Goal: Contribute content: Add original content to the website for others to see

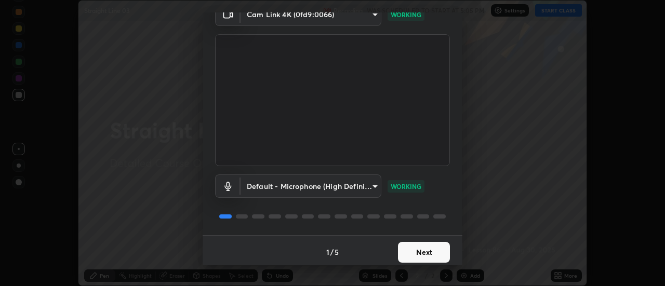
scroll to position [55, 0]
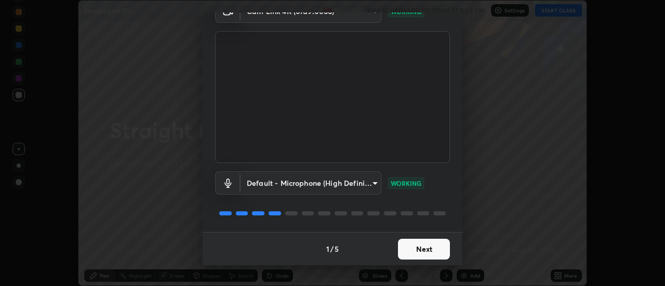
click at [406, 251] on button "Next" at bounding box center [424, 249] width 52 height 21
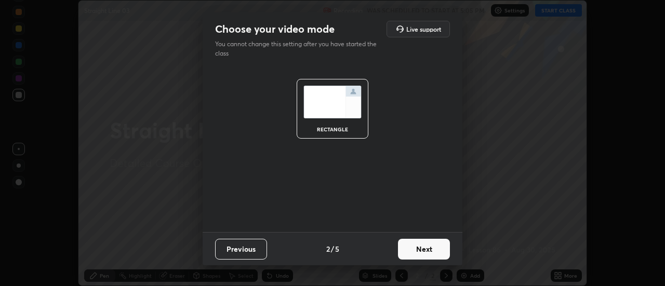
click at [409, 246] on button "Next" at bounding box center [424, 249] width 52 height 21
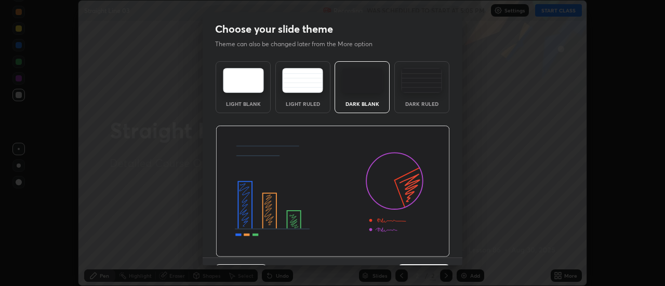
scroll to position [25, 0]
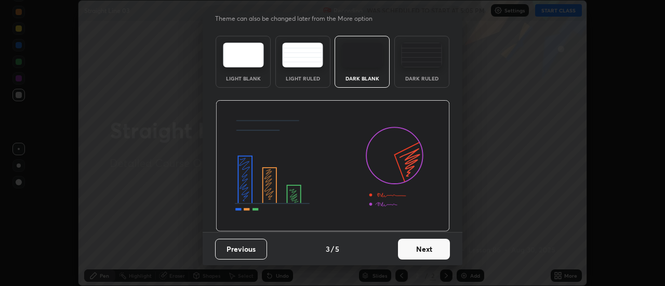
click at [407, 249] on button "Next" at bounding box center [424, 249] width 52 height 21
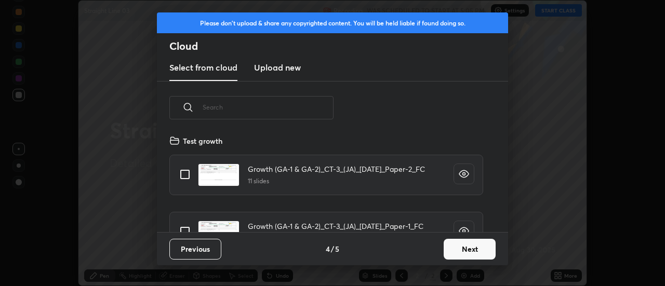
scroll to position [98, 333]
click at [451, 249] on button "Next" at bounding box center [469, 249] width 52 height 21
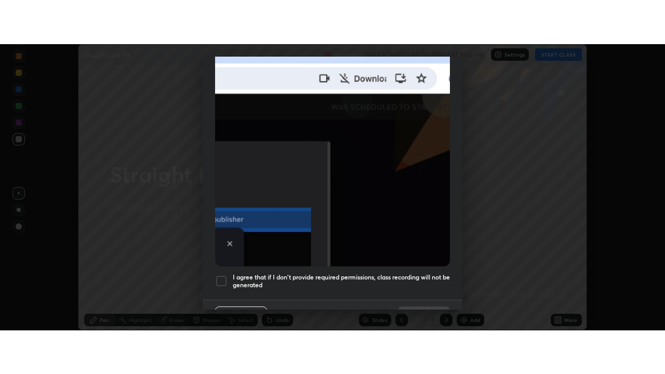
scroll to position [254, 0]
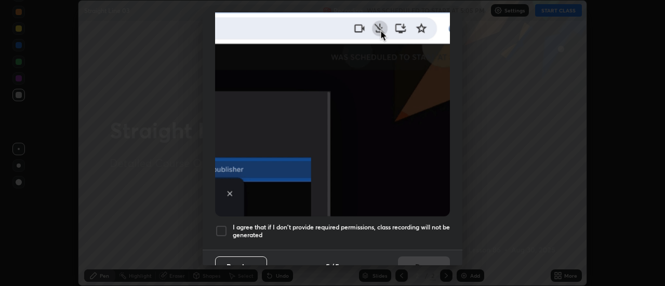
click at [221, 225] on div at bounding box center [221, 231] width 12 height 12
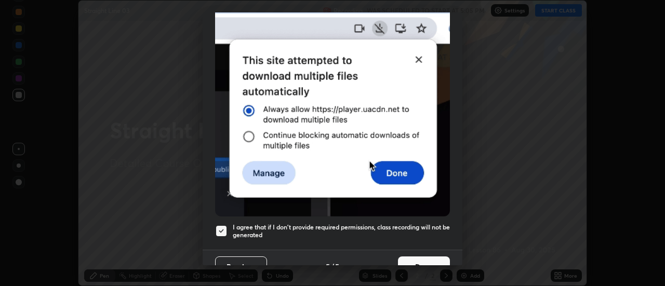
click at [415, 256] on button "Done" at bounding box center [424, 266] width 52 height 21
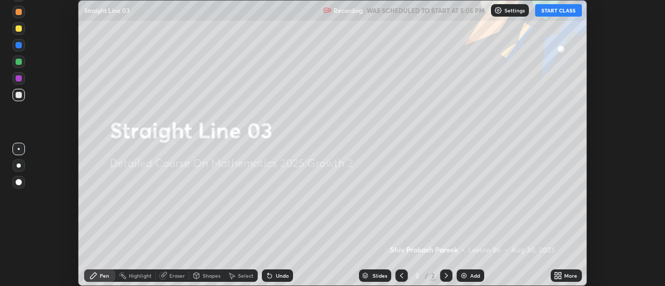
click at [548, 8] on button "START CLASS" at bounding box center [558, 10] width 47 height 12
click at [557, 273] on icon at bounding box center [555, 274] width 3 height 3
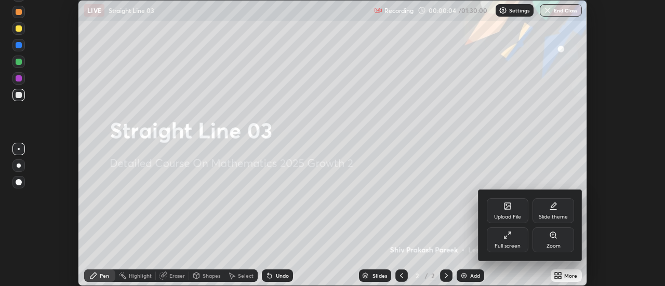
click at [505, 277] on div at bounding box center [332, 143] width 665 height 286
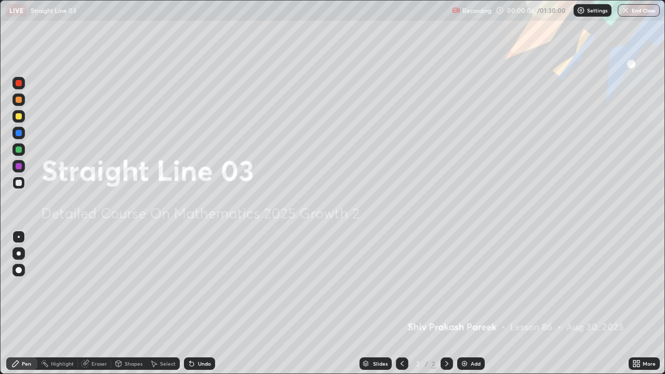
scroll to position [374, 665]
click at [475, 286] on div "Add" at bounding box center [475, 363] width 10 height 5
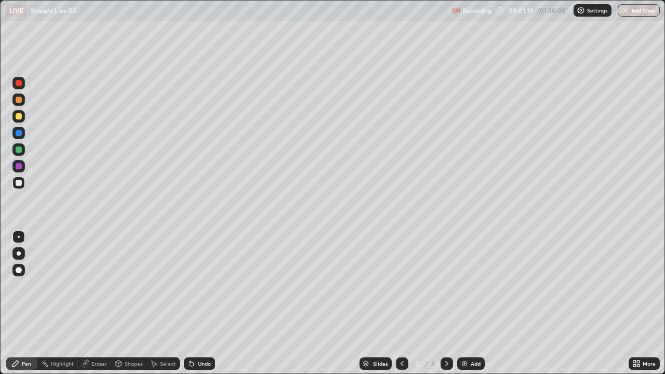
click at [638, 286] on icon at bounding box center [637, 361] width 3 height 3
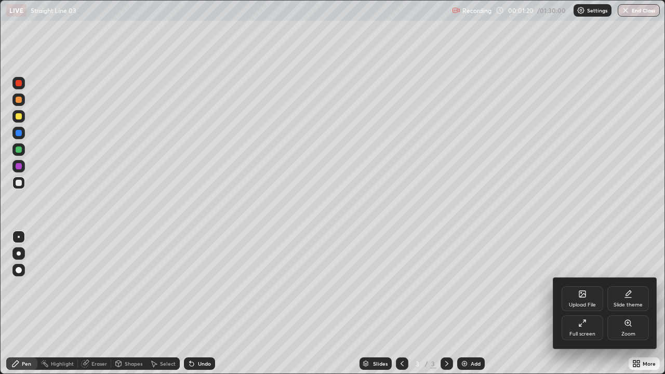
click at [626, 286] on icon at bounding box center [628, 297] width 6 height 0
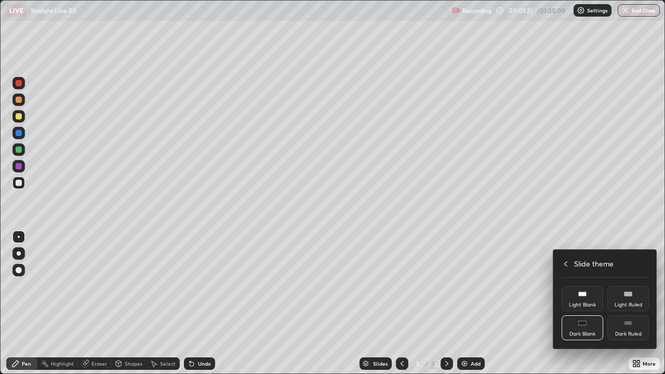
click at [622, 286] on div "Dark Ruled" at bounding box center [628, 327] width 42 height 25
click at [467, 286] on div at bounding box center [332, 187] width 665 height 374
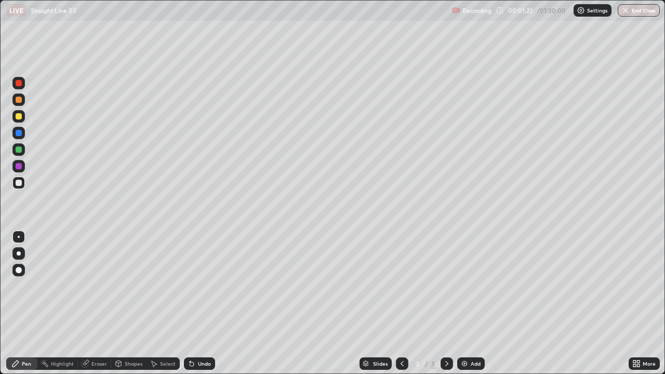
click at [464, 286] on img at bounding box center [464, 363] width 8 height 8
click at [20, 99] on div at bounding box center [19, 100] width 6 height 6
click at [470, 286] on div "Add" at bounding box center [475, 363] width 10 height 5
click at [20, 183] on div at bounding box center [19, 183] width 6 height 6
click at [471, 286] on div "Add" at bounding box center [475, 363] width 10 height 5
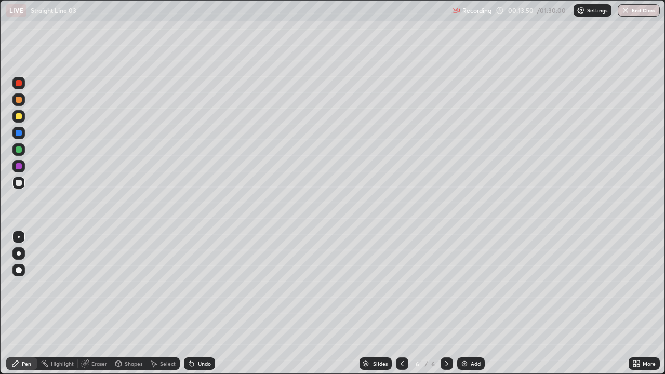
click at [196, 286] on div "Undo" at bounding box center [199, 363] width 31 height 12
click at [189, 286] on icon at bounding box center [189, 361] width 1 height 1
click at [23, 152] on div at bounding box center [18, 149] width 12 height 12
click at [199, 286] on div "Undo" at bounding box center [204, 363] width 13 height 5
click at [198, 286] on div "Undo" at bounding box center [204, 363] width 13 height 5
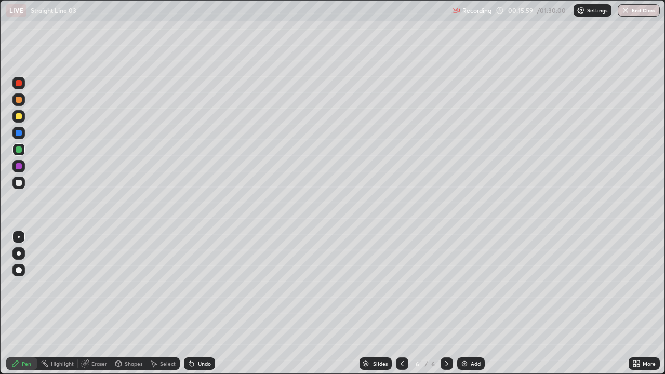
click at [198, 286] on div "Undo" at bounding box center [204, 363] width 13 height 5
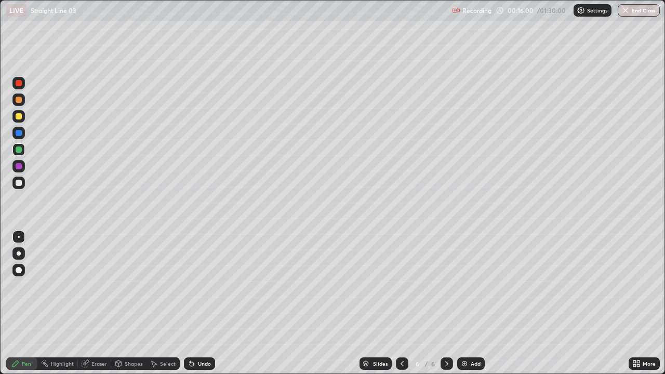
click at [198, 286] on div "Undo" at bounding box center [204, 363] width 13 height 5
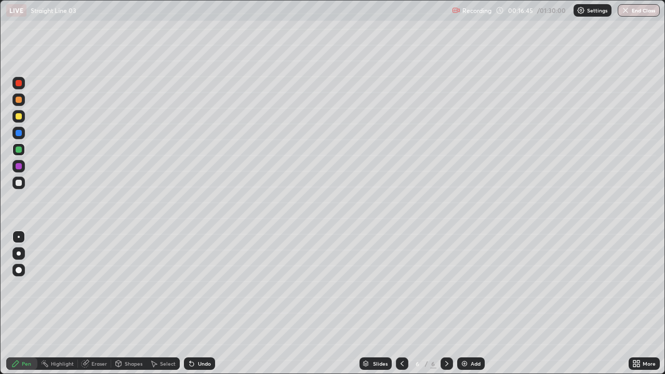
click at [210, 286] on div "Undo" at bounding box center [199, 363] width 31 height 12
click at [196, 286] on div "Undo" at bounding box center [199, 363] width 31 height 12
click at [197, 286] on div "Undo" at bounding box center [199, 363] width 31 height 12
click at [196, 286] on div "Undo" at bounding box center [199, 363] width 31 height 12
click at [194, 286] on div "Undo" at bounding box center [199, 363] width 31 height 12
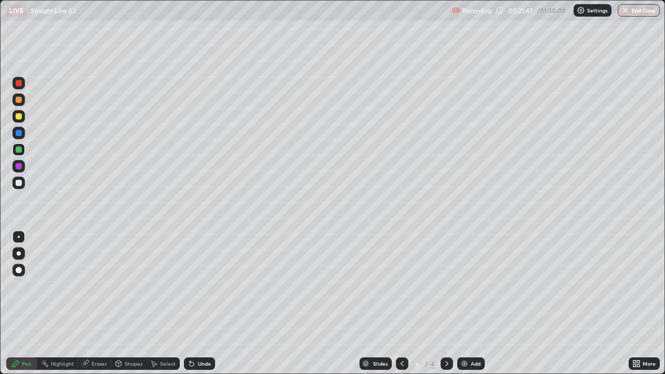
click at [470, 286] on div "Add" at bounding box center [475, 363] width 10 height 5
click at [21, 182] on div at bounding box center [19, 183] width 6 height 6
click at [20, 152] on div at bounding box center [19, 149] width 6 height 6
click at [18, 183] on div at bounding box center [19, 183] width 6 height 6
click at [20, 151] on div at bounding box center [19, 149] width 6 height 6
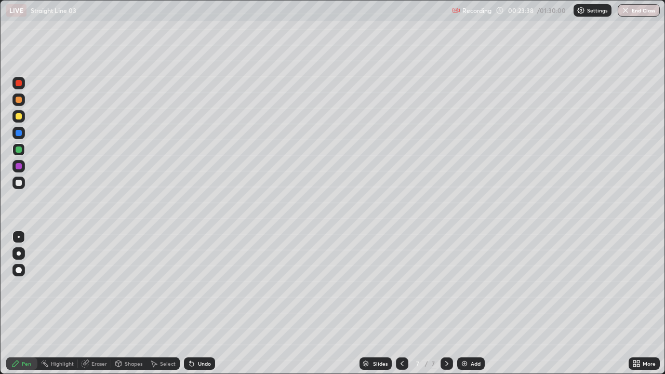
click at [18, 184] on div at bounding box center [19, 183] width 6 height 6
click at [18, 163] on div at bounding box center [19, 166] width 6 height 6
click at [17, 131] on div at bounding box center [19, 133] width 6 height 6
click at [83, 286] on icon at bounding box center [85, 363] width 7 height 7
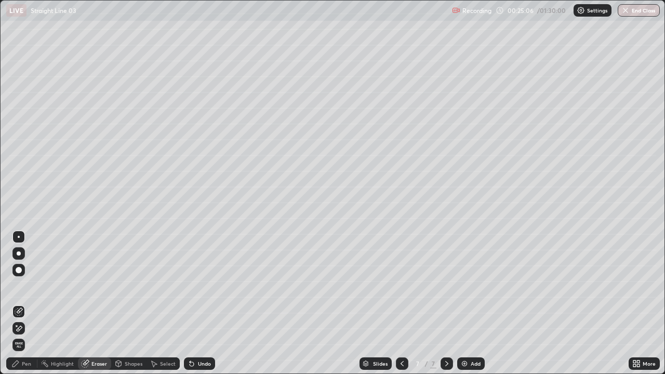
click at [23, 286] on div "Pen" at bounding box center [21, 363] width 31 height 12
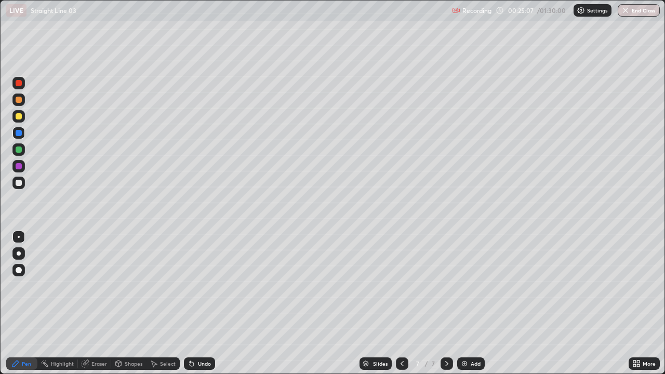
click at [19, 164] on div at bounding box center [19, 166] width 6 height 6
click at [22, 286] on div "Pen" at bounding box center [26, 363] width 9 height 5
click at [18, 135] on div at bounding box center [19, 133] width 6 height 6
click at [206, 286] on div "Undo" at bounding box center [204, 363] width 13 height 5
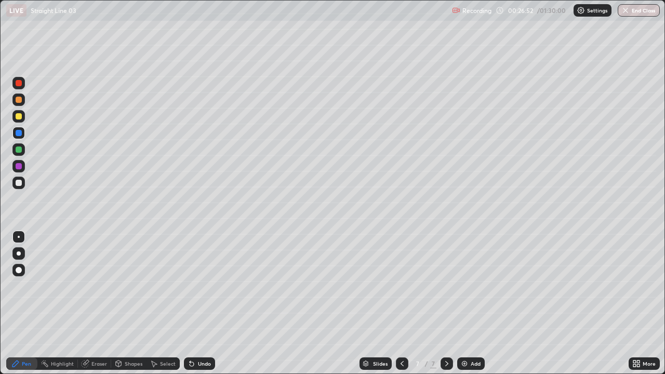
click at [206, 286] on div "Undo" at bounding box center [199, 363] width 31 height 12
click at [464, 286] on img at bounding box center [464, 363] width 8 height 8
click at [21, 182] on div at bounding box center [19, 183] width 6 height 6
click at [99, 286] on div "Eraser" at bounding box center [99, 363] width 16 height 5
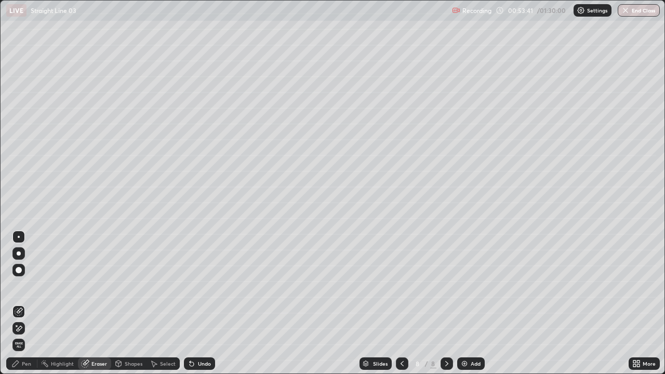
click at [23, 286] on div "Pen" at bounding box center [26, 363] width 9 height 5
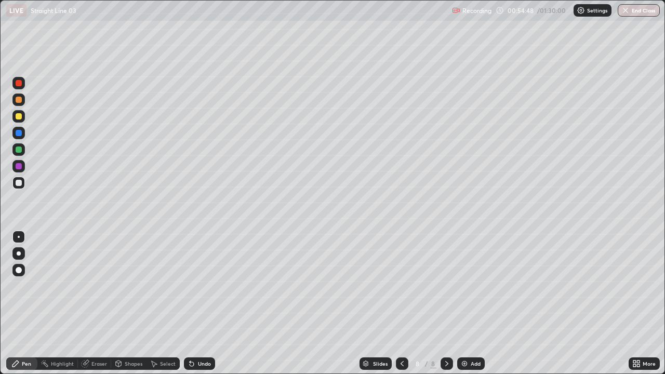
click at [468, 286] on div "Add" at bounding box center [471, 363] width 28 height 12
click at [204, 286] on div "Undo" at bounding box center [204, 363] width 13 height 5
click at [19, 148] on div at bounding box center [19, 149] width 6 height 6
click at [130, 286] on div "Shapes" at bounding box center [134, 363] width 18 height 5
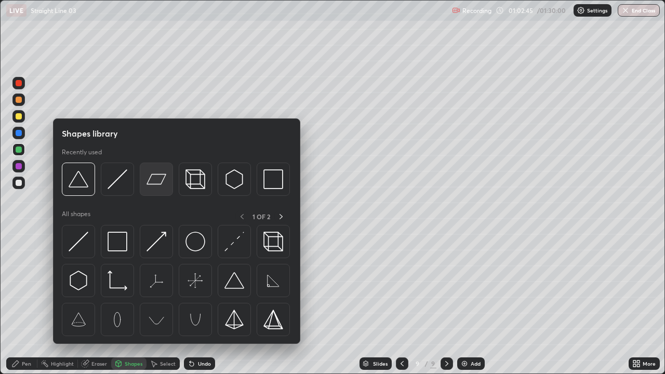
click at [163, 183] on img at bounding box center [156, 179] width 20 height 20
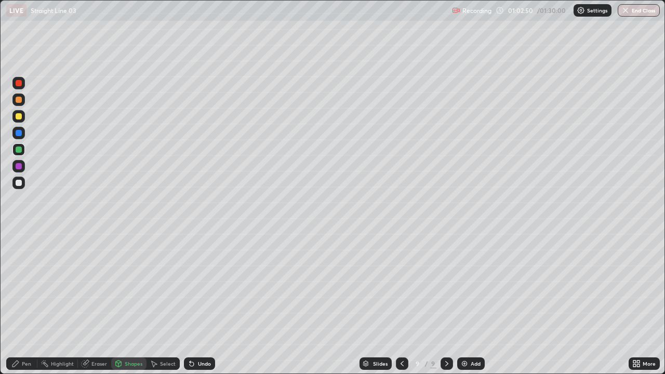
click at [19, 183] on div at bounding box center [19, 183] width 6 height 6
click at [205, 286] on div "Undo" at bounding box center [204, 363] width 13 height 5
click at [26, 286] on div "Pen" at bounding box center [26, 363] width 9 height 5
click at [206, 286] on div "Undo" at bounding box center [204, 363] width 13 height 5
click at [475, 286] on div "Add" at bounding box center [475, 363] width 10 height 5
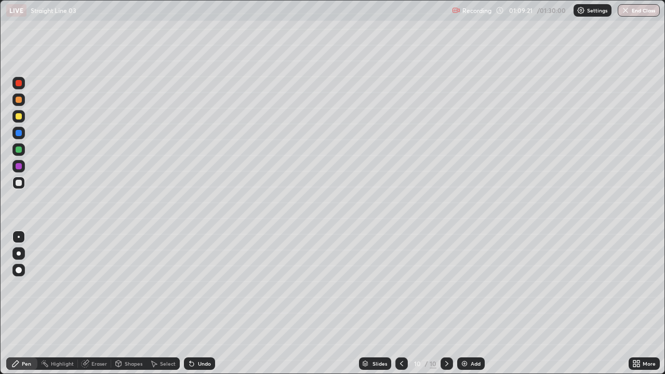
click at [19, 153] on div at bounding box center [18, 149] width 12 height 12
click at [199, 286] on div "Undo" at bounding box center [204, 363] width 13 height 5
click at [205, 286] on div "Undo" at bounding box center [204, 363] width 13 height 5
click at [18, 150] on div at bounding box center [19, 149] width 6 height 6
click at [198, 286] on div "Undo" at bounding box center [204, 363] width 13 height 5
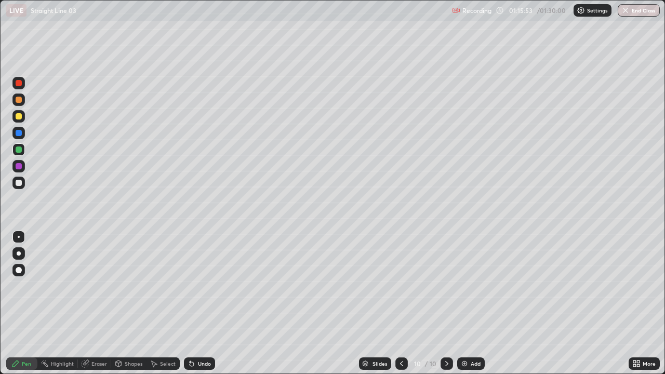
click at [198, 286] on div "Undo" at bounding box center [204, 363] width 13 height 5
click at [194, 286] on icon at bounding box center [191, 363] width 8 height 8
click at [198, 286] on div "Undo" at bounding box center [204, 363] width 13 height 5
click at [196, 286] on div "Undo" at bounding box center [199, 363] width 31 height 12
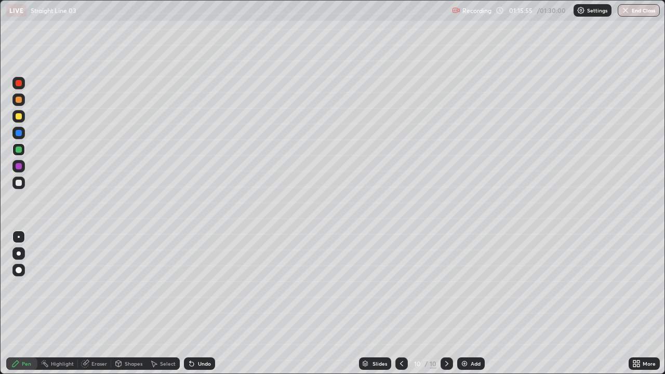
click at [196, 286] on div "Undo" at bounding box center [199, 363] width 31 height 12
click at [195, 286] on div "Undo" at bounding box center [199, 363] width 31 height 12
click at [196, 286] on div "Undo" at bounding box center [199, 363] width 31 height 12
click at [195, 286] on div "Undo" at bounding box center [199, 363] width 31 height 12
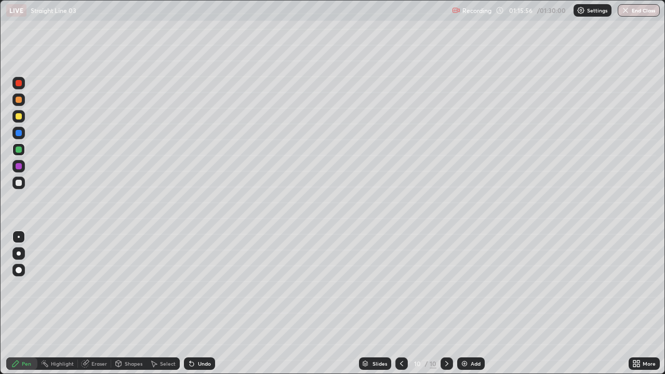
click at [195, 286] on div "Undo" at bounding box center [199, 363] width 31 height 12
click at [196, 286] on div "Undo" at bounding box center [199, 363] width 31 height 12
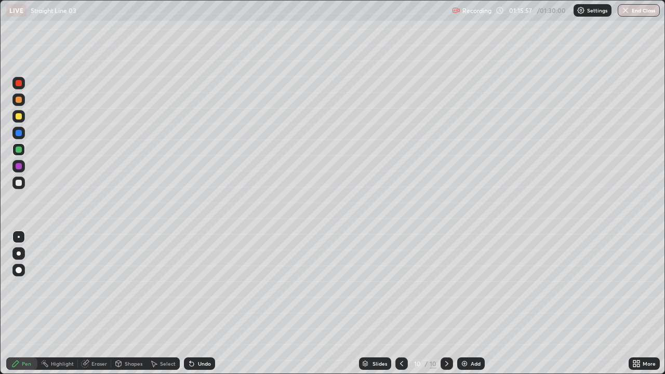
click at [195, 286] on div "Undo" at bounding box center [199, 363] width 31 height 12
click at [472, 286] on div "Add" at bounding box center [475, 363] width 10 height 5
click at [19, 183] on div at bounding box center [19, 183] width 6 height 6
click at [17, 101] on div at bounding box center [19, 100] width 6 height 6
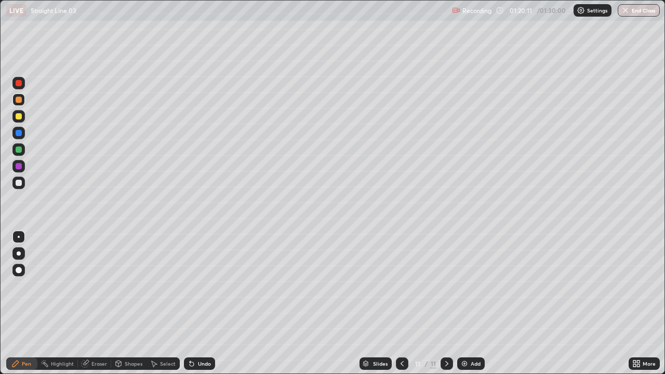
click at [19, 167] on div at bounding box center [19, 166] width 6 height 6
click at [190, 286] on icon at bounding box center [191, 364] width 4 height 4
click at [16, 185] on div at bounding box center [18, 183] width 12 height 12
click at [633, 11] on button "End Class" at bounding box center [638, 10] width 42 height 12
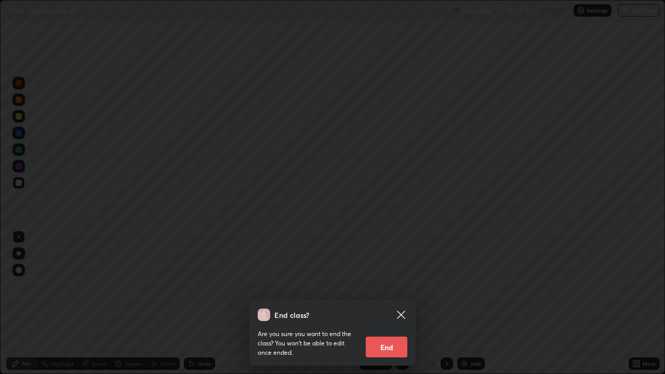
click at [393, 286] on button "End" at bounding box center [386, 346] width 42 height 21
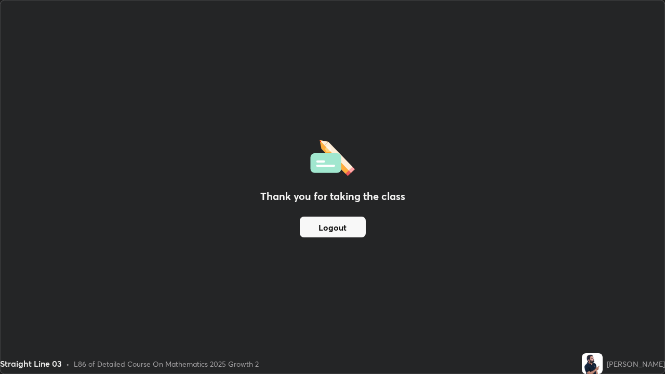
click at [336, 224] on button "Logout" at bounding box center [333, 226] width 66 height 21
click at [338, 224] on button "Logout" at bounding box center [333, 226] width 66 height 21
click at [337, 226] on button "Logout" at bounding box center [333, 226] width 66 height 21
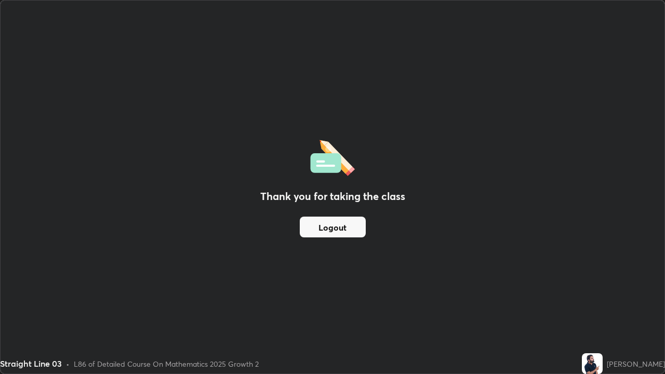
click at [334, 225] on button "Logout" at bounding box center [333, 226] width 66 height 21
